Goal: Task Accomplishment & Management: Manage account settings

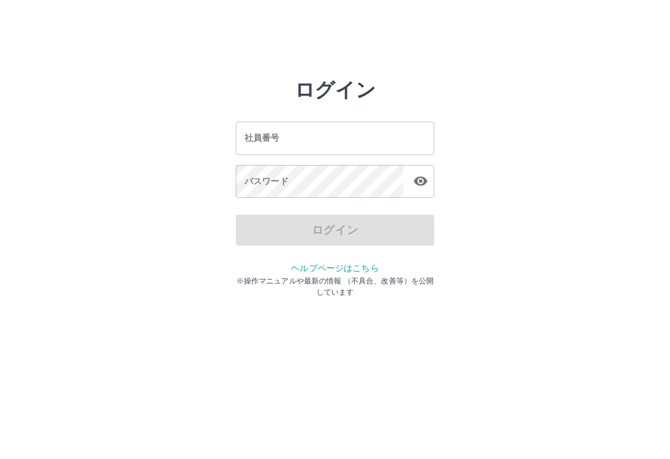
click at [267, 145] on input "社員番号" at bounding box center [335, 138] width 199 height 33
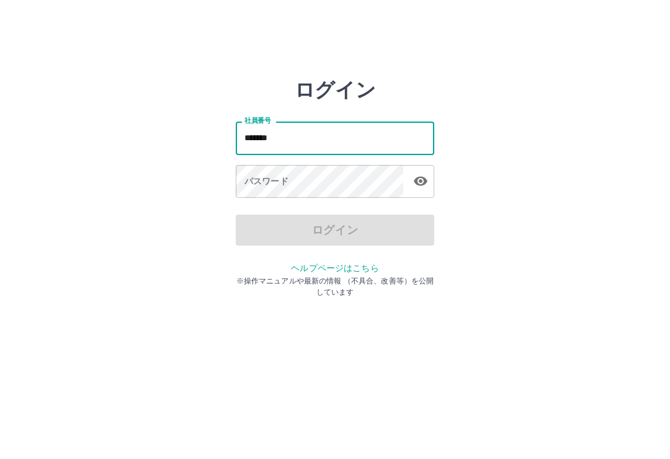
type input "*******"
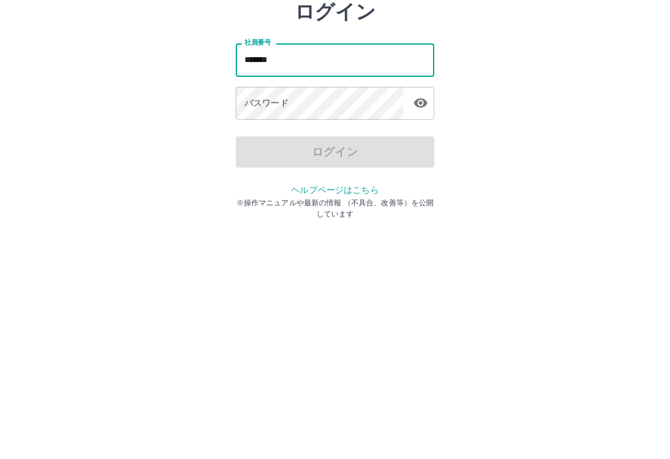
click at [262, 165] on div "パスワード パスワード" at bounding box center [335, 182] width 199 height 35
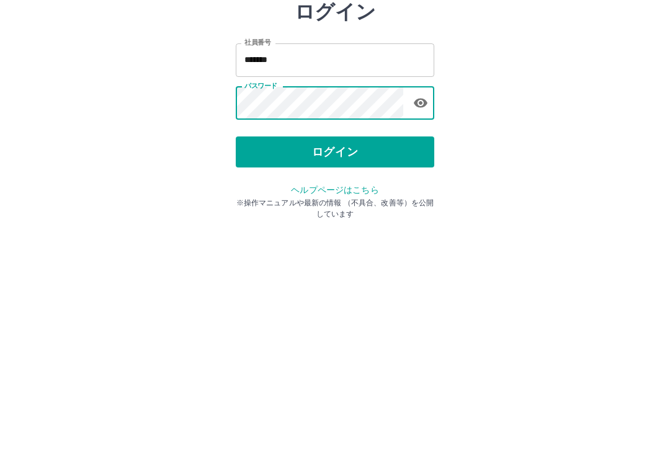
click at [330, 215] on button "ログイン" at bounding box center [335, 230] width 199 height 31
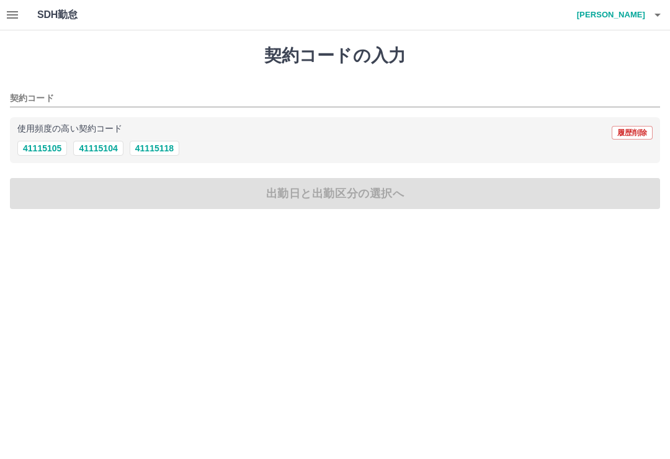
click at [10, 16] on icon "button" at bounding box center [12, 14] width 11 height 7
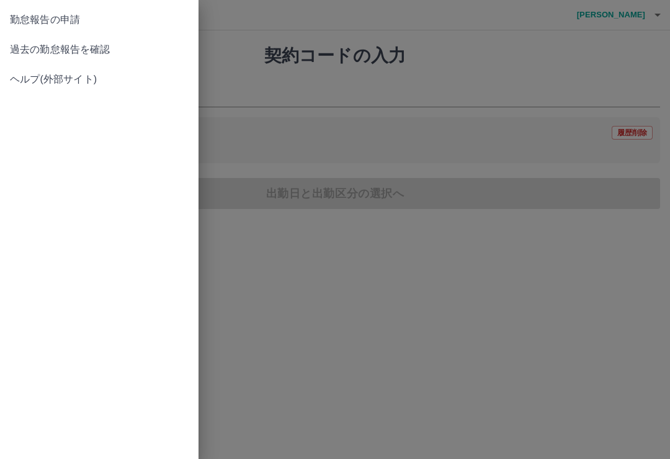
click at [86, 52] on span "過去の勤怠報告を確認" at bounding box center [99, 49] width 179 height 15
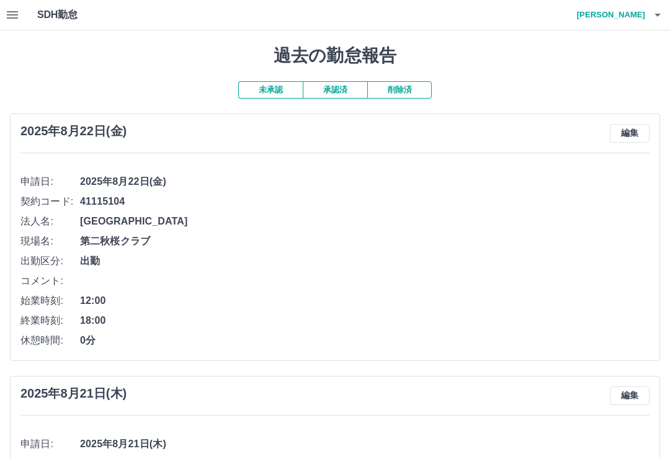
click at [632, 131] on button "編集" at bounding box center [630, 133] width 40 height 19
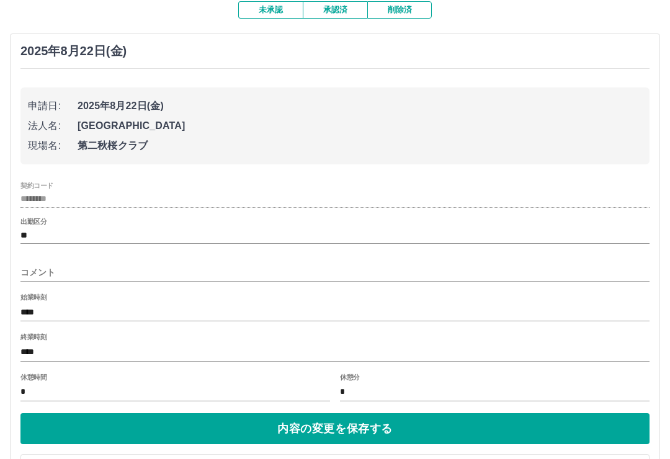
scroll to position [78, 0]
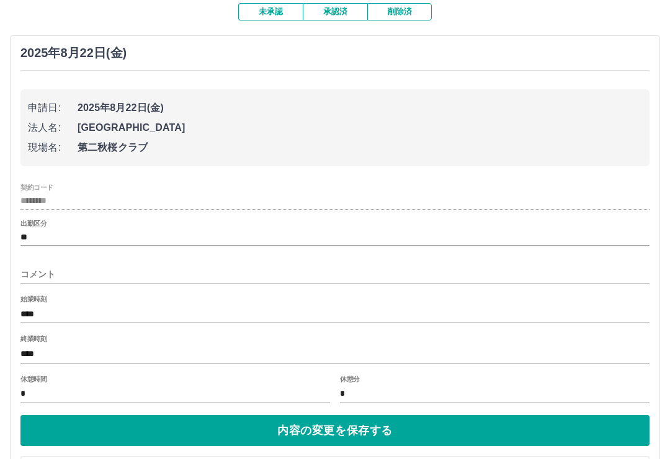
click at [32, 268] on input "コメント" at bounding box center [334, 275] width 629 height 18
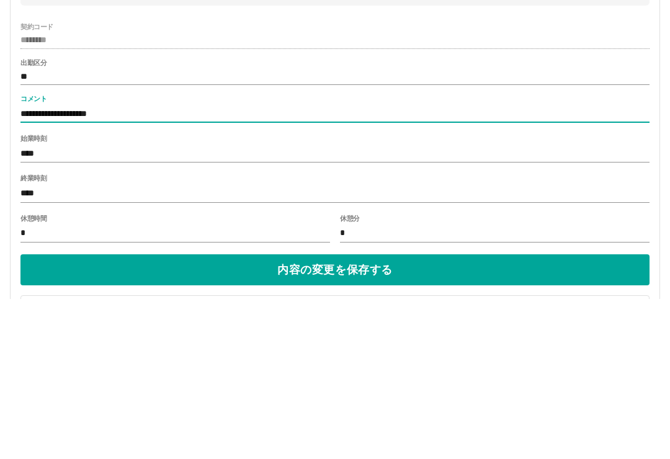
click at [71, 266] on input "**********" at bounding box center [334, 275] width 629 height 18
type input "**********"
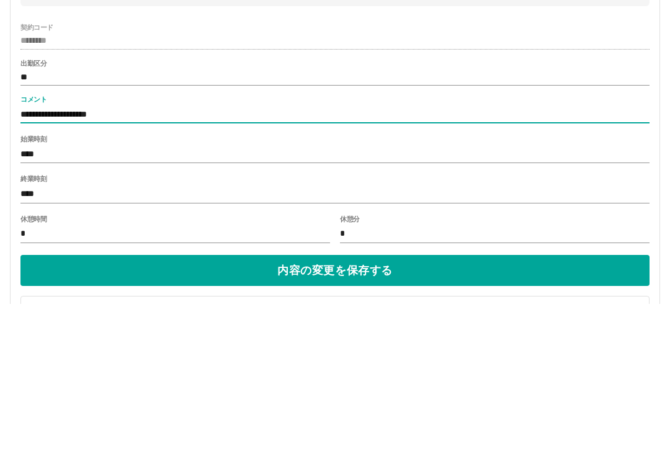
scroll to position [87, 0]
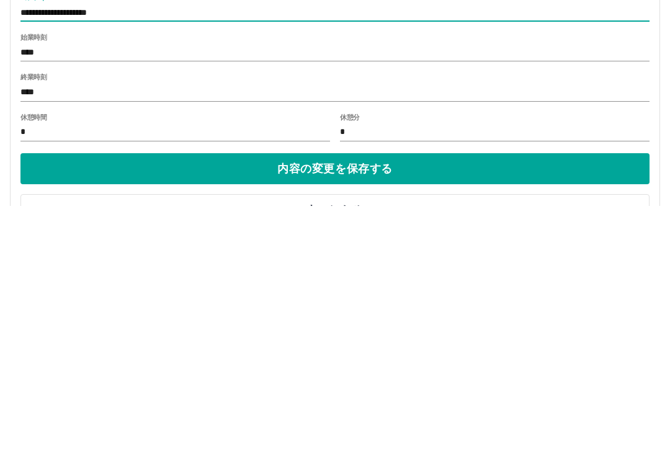
click at [352, 406] on button "内容の変更を保存する" at bounding box center [334, 421] width 629 height 31
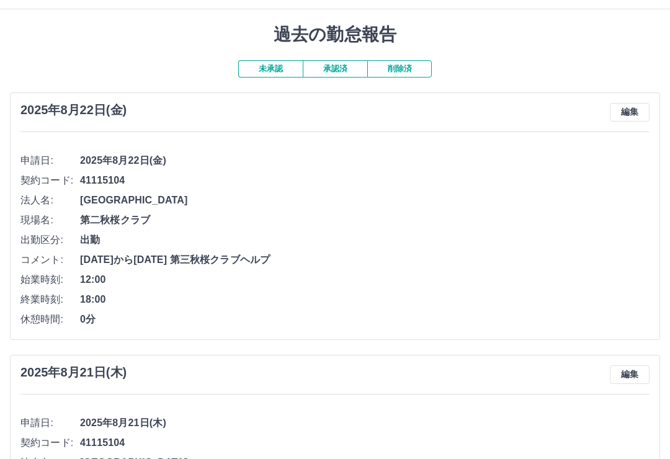
scroll to position [20, 0]
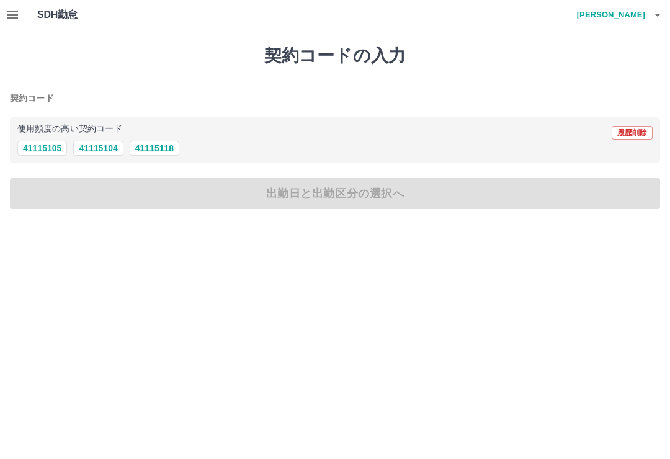
click at [656, 19] on icon "button" at bounding box center [657, 14] width 15 height 15
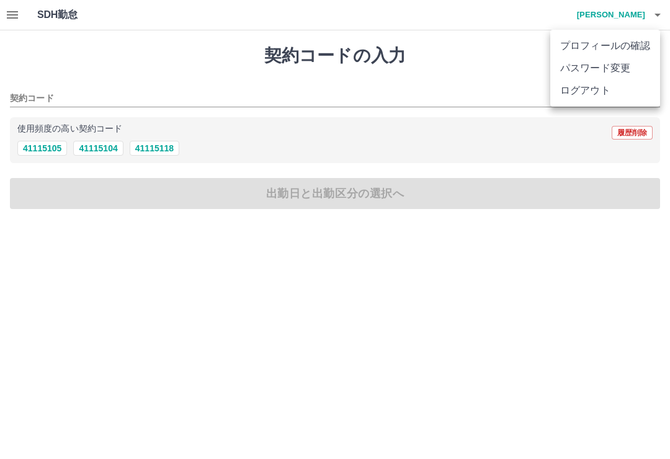
click at [593, 92] on li "ログアウト" at bounding box center [605, 90] width 110 height 22
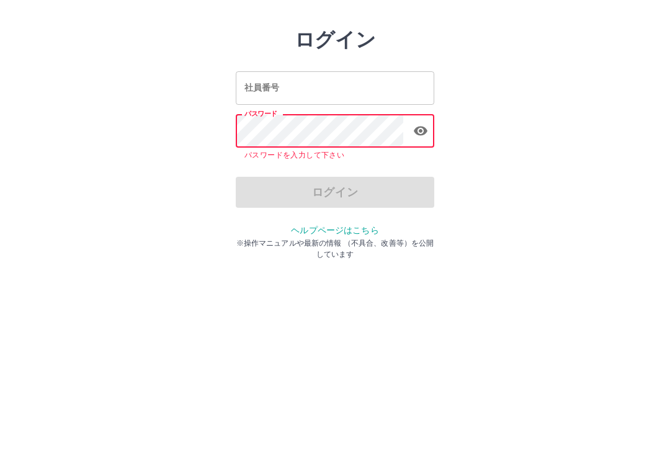
click at [313, 122] on input "社員番号" at bounding box center [335, 138] width 199 height 33
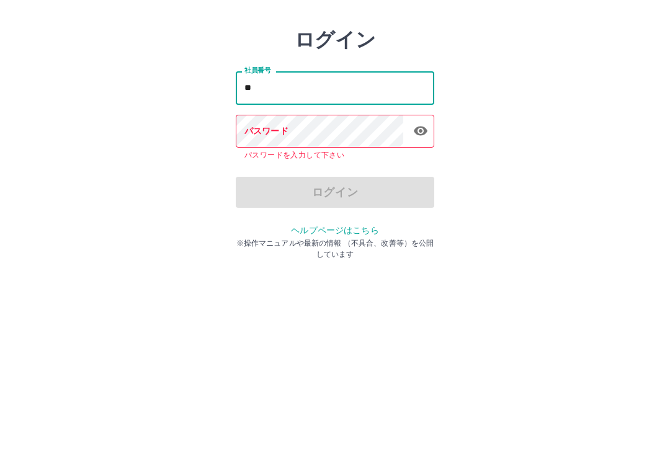
type input "*"
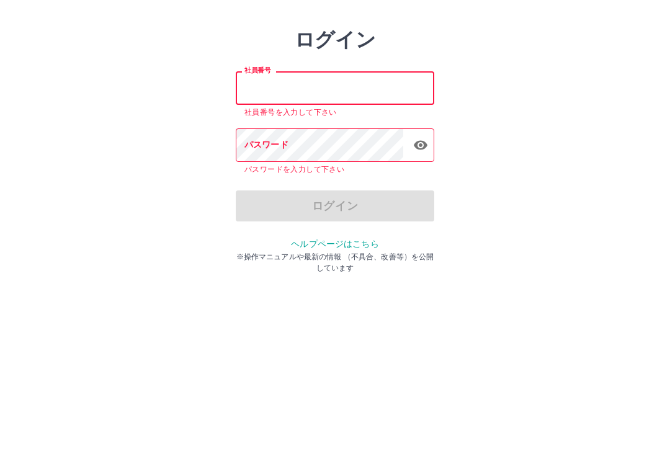
type input "*"
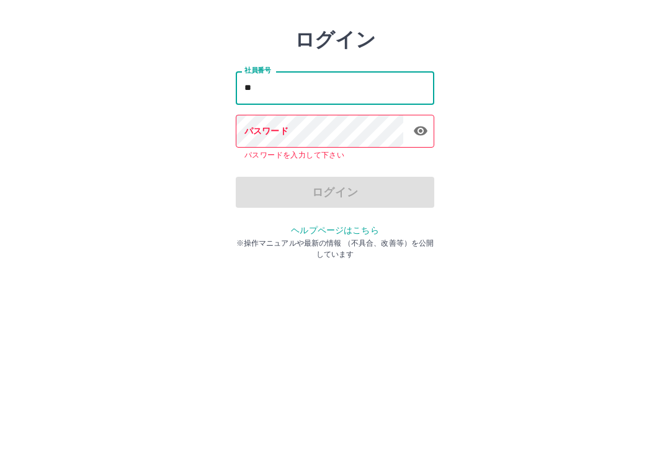
type input "*"
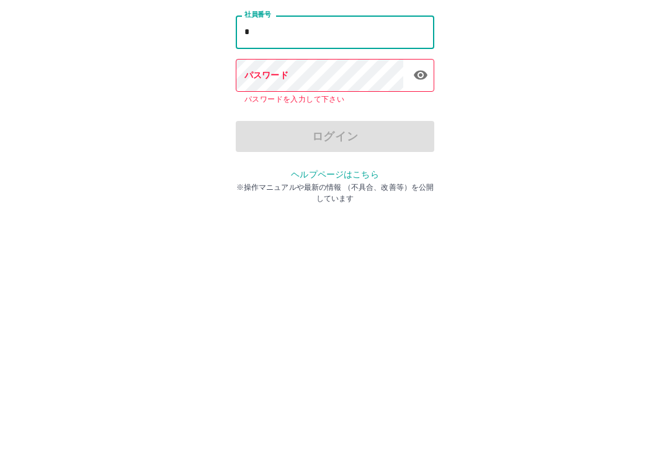
type input "*"
